Goal: Check status

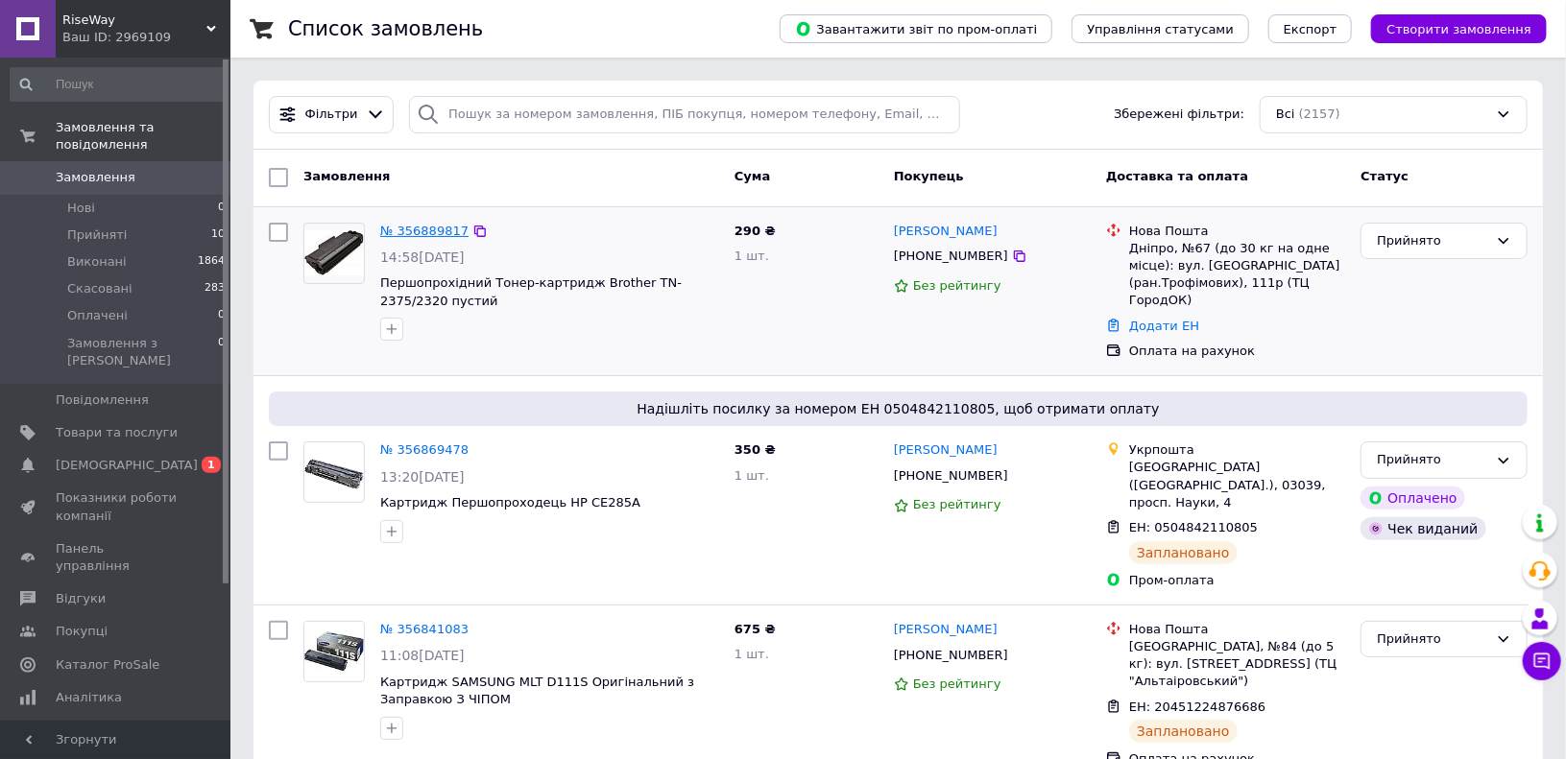
click at [415, 234] on link "№ 356889817" at bounding box center [424, 231] width 88 height 14
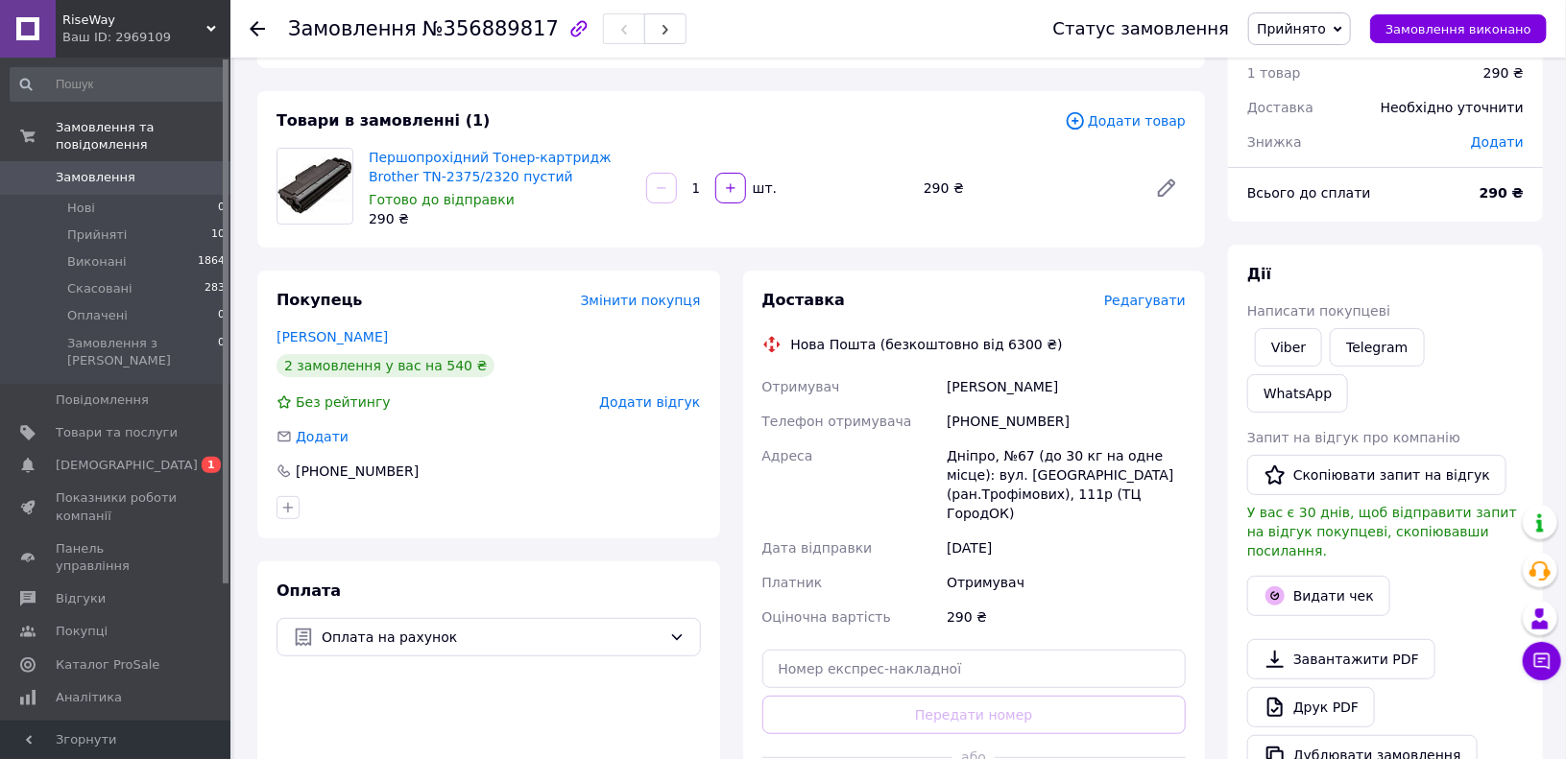
scroll to position [96, 0]
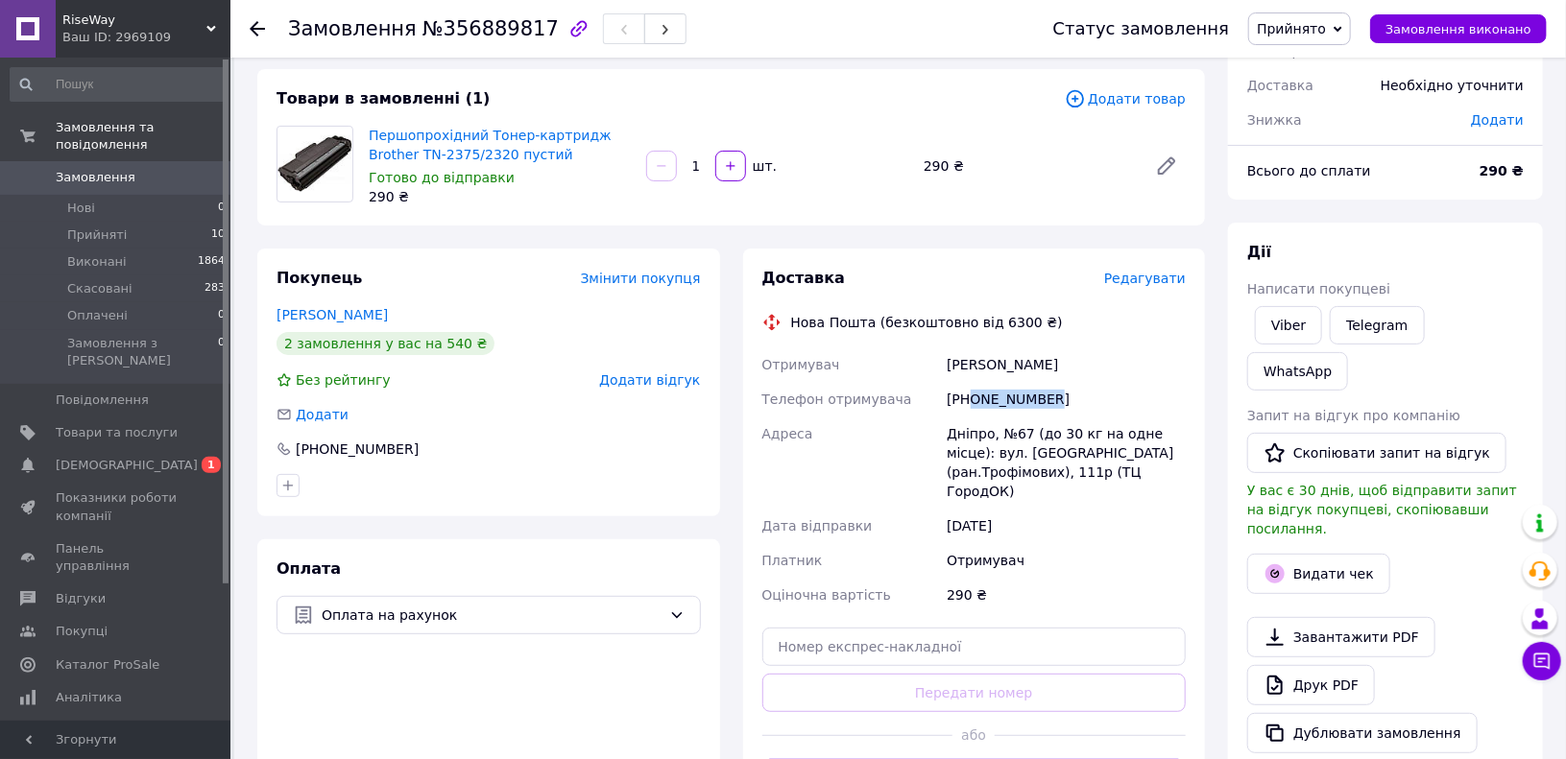
drag, startPoint x: 1074, startPoint y: 404, endPoint x: 974, endPoint y: 399, distance: 100.9
click at [974, 399] on div "[PHONE_NUMBER]" at bounding box center [1066, 399] width 247 height 35
copy div "0505306474"
click at [1125, 401] on div "[PHONE_NUMBER]" at bounding box center [1066, 399] width 247 height 35
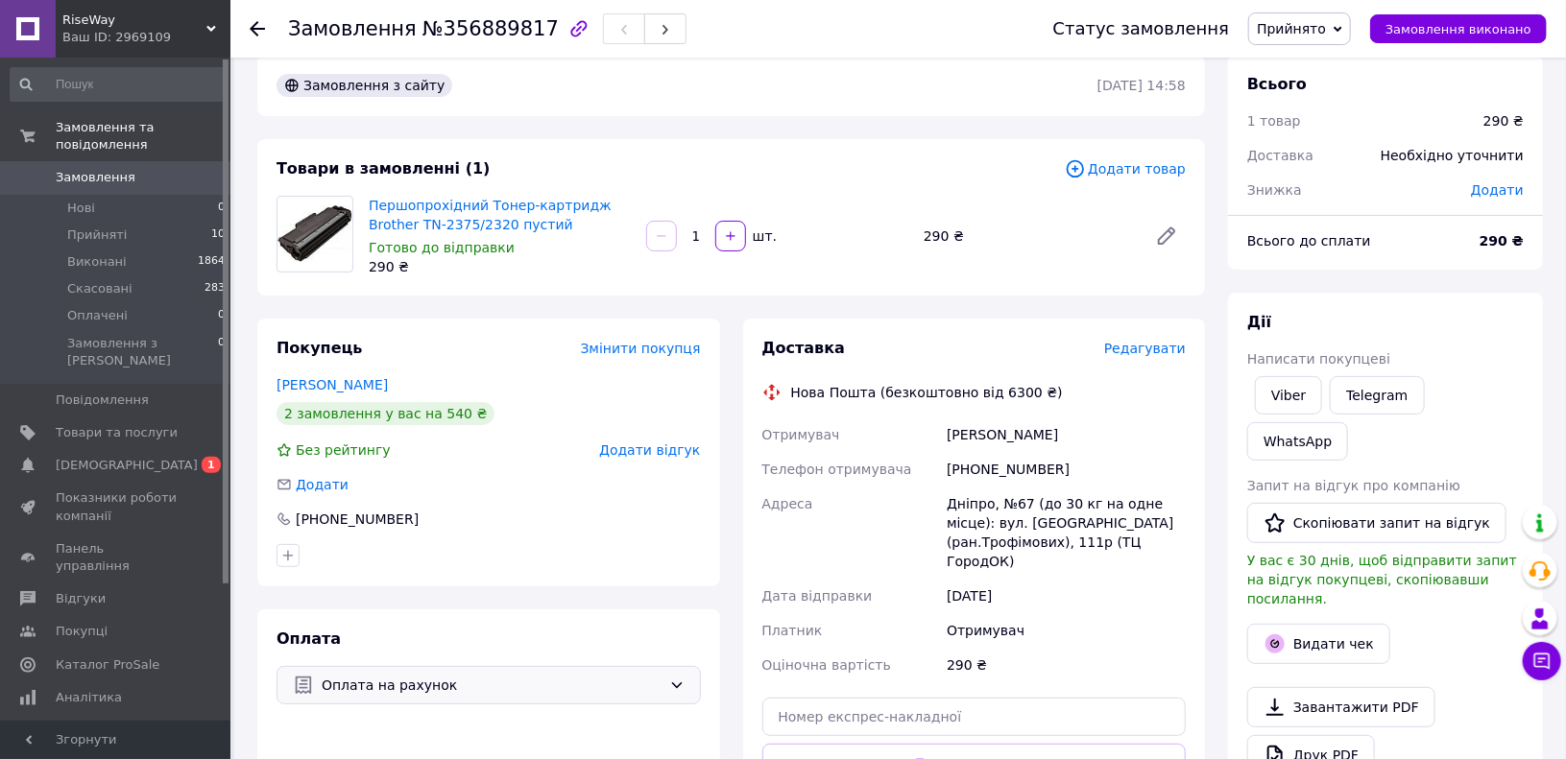
scroll to position [0, 0]
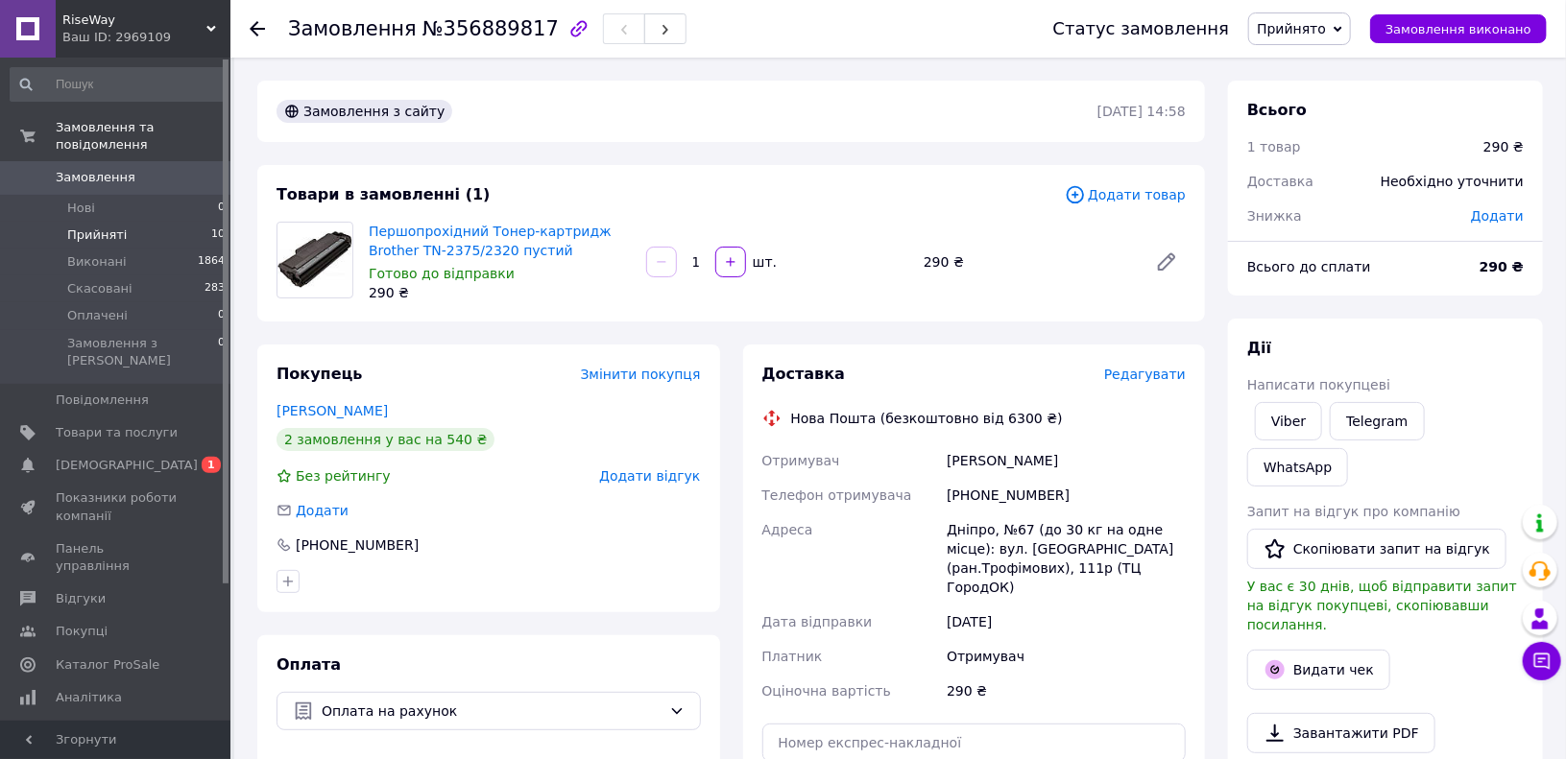
click at [159, 222] on li "Прийняті 10" at bounding box center [118, 235] width 236 height 27
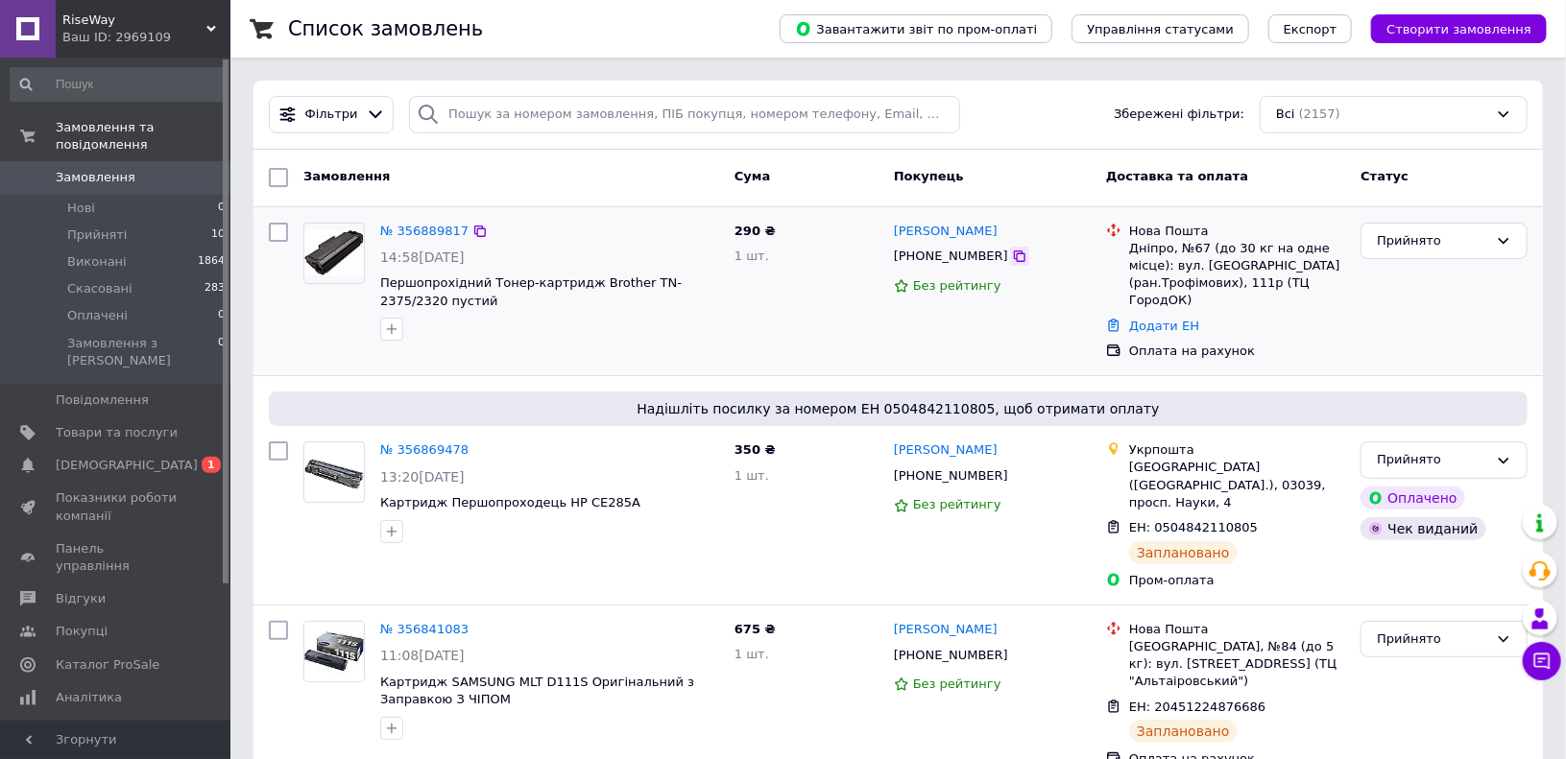
click at [1012, 255] on icon at bounding box center [1019, 256] width 15 height 15
